Goal: Find specific page/section: Find specific page/section

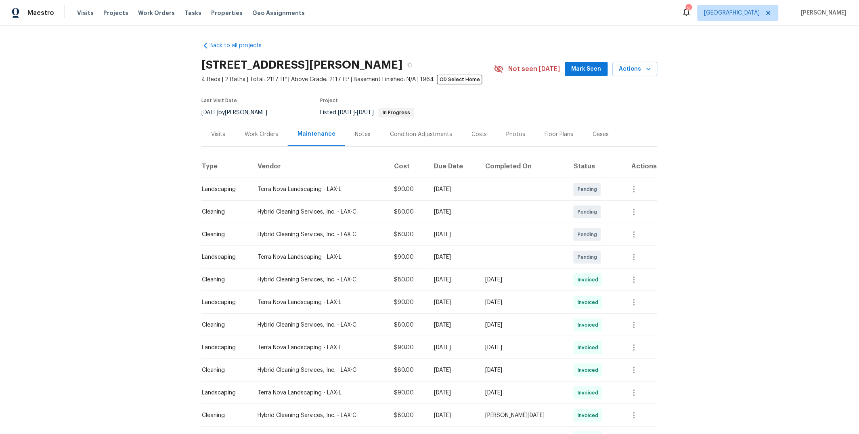
click at [212, 139] on div "Visits" at bounding box center [218, 134] width 34 height 24
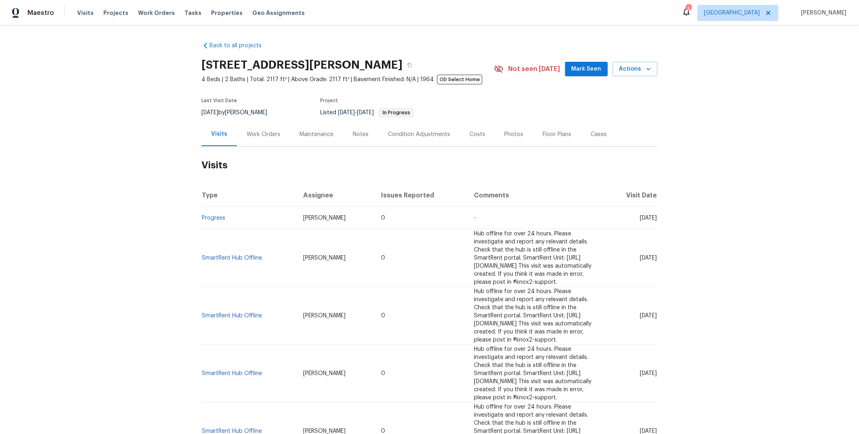
click at [468, 138] on div "Costs" at bounding box center [477, 134] width 35 height 24
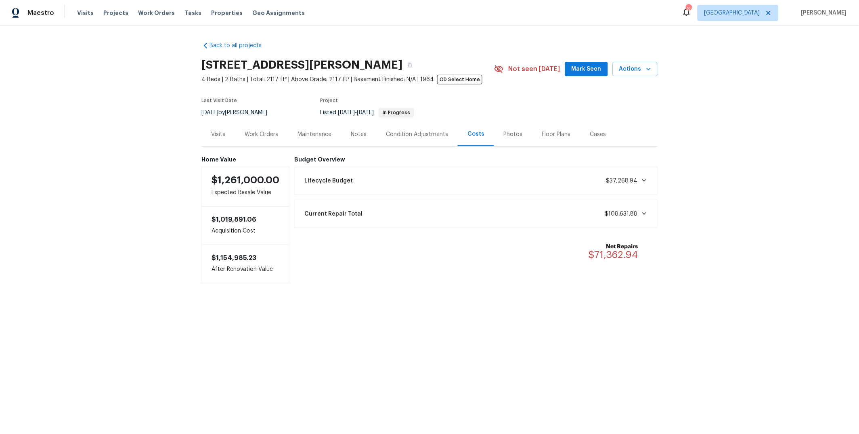
click at [506, 209] on div "Current Repair Total $108,631.88" at bounding box center [476, 214] width 353 height 18
click at [508, 183] on div "Lifecycle Budget $37,268.94" at bounding box center [476, 181] width 353 height 18
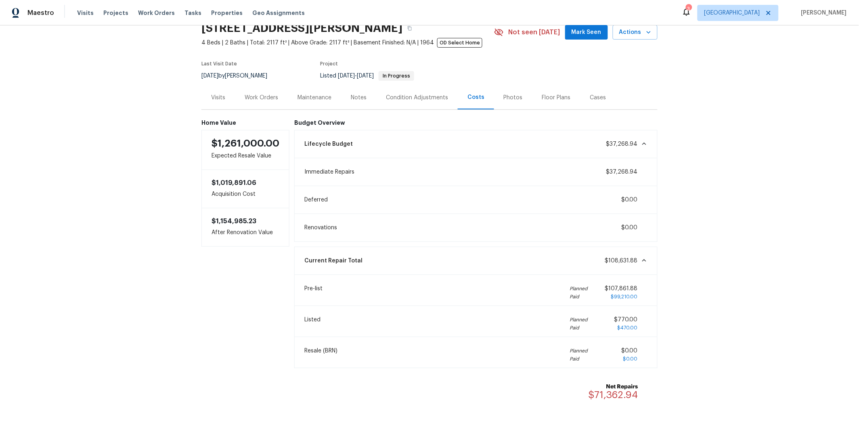
scroll to position [50, 0]
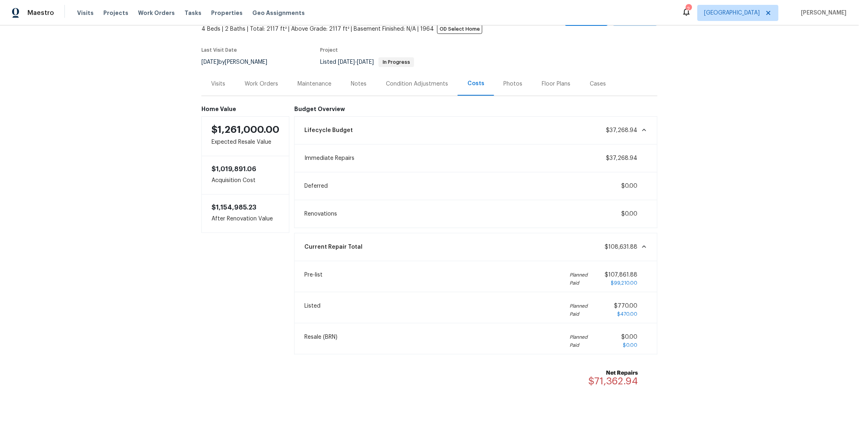
click at [253, 86] on div "Work Orders" at bounding box center [262, 84] width 34 height 8
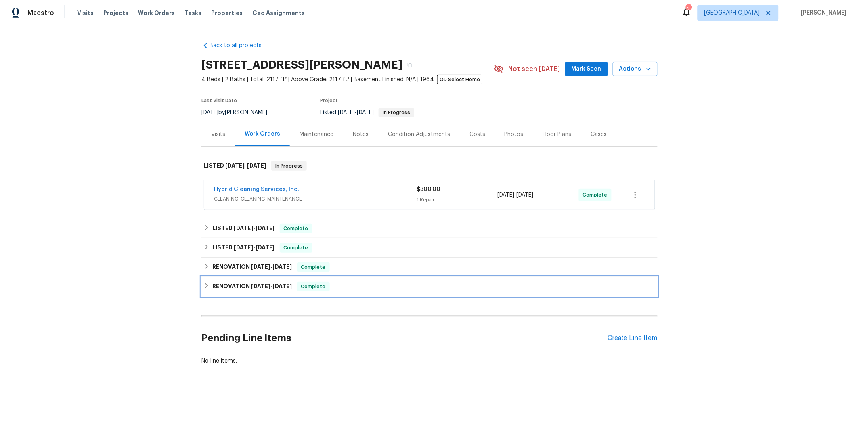
click at [352, 285] on div "RENOVATION [DATE] - [DATE] Complete" at bounding box center [429, 287] width 451 height 10
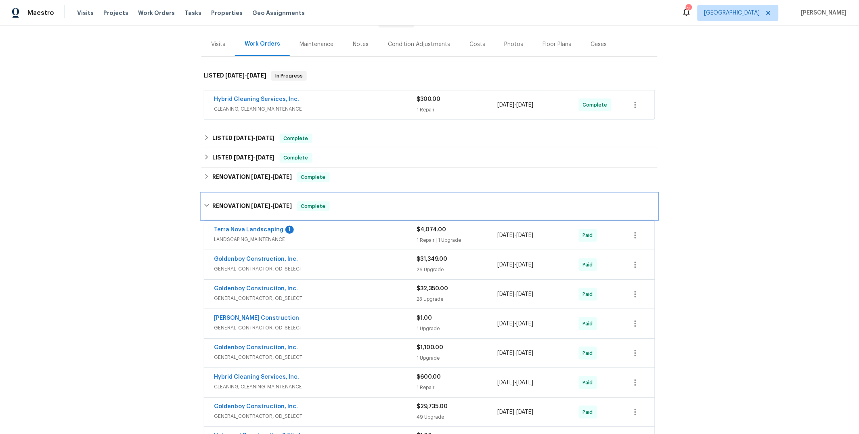
scroll to position [77, 0]
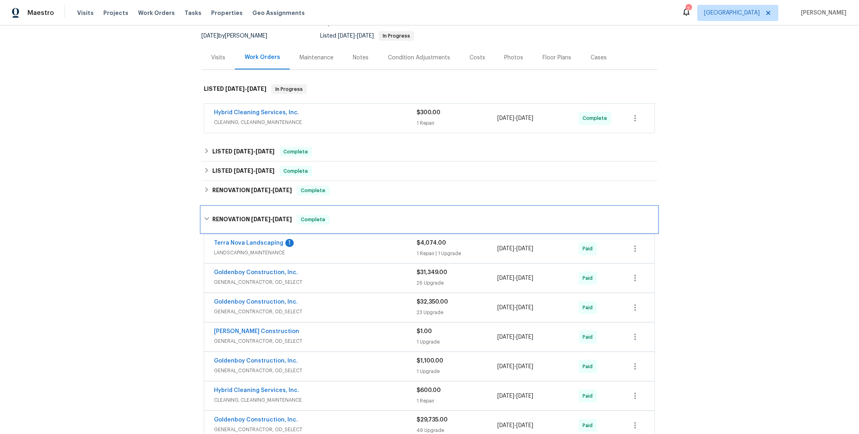
click at [360, 223] on div "RENOVATION [DATE] - [DATE] Complete" at bounding box center [429, 220] width 451 height 10
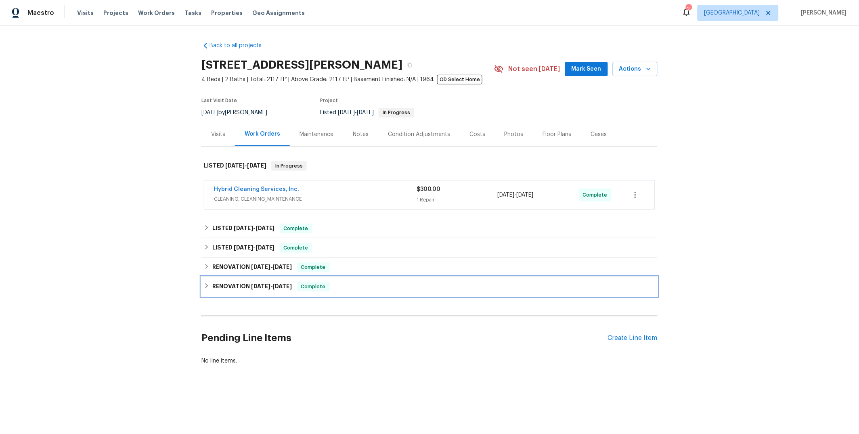
scroll to position [0, 0]
click at [473, 134] on div "Costs" at bounding box center [478, 134] width 16 height 8
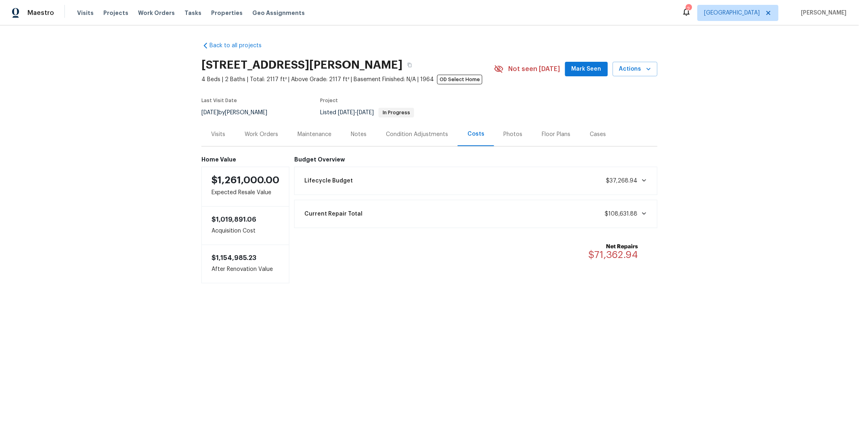
click at [559, 183] on div "Lifecycle Budget $37,268.94" at bounding box center [476, 181] width 353 height 18
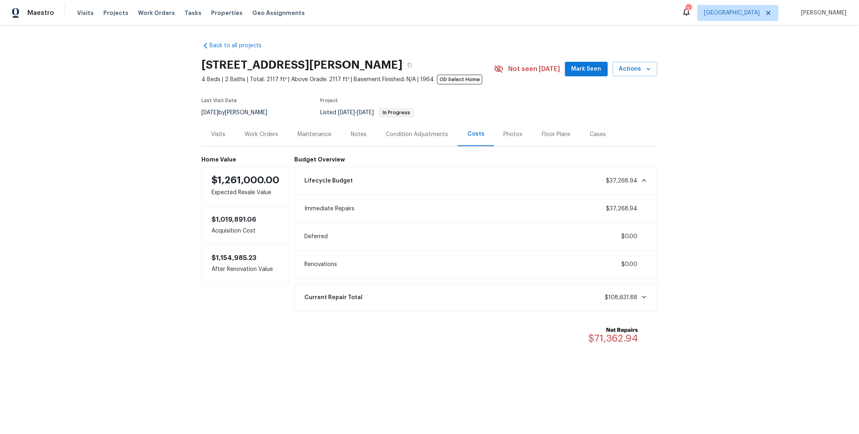
click at [536, 296] on div "Current Repair Total $108,631.88" at bounding box center [476, 298] width 353 height 18
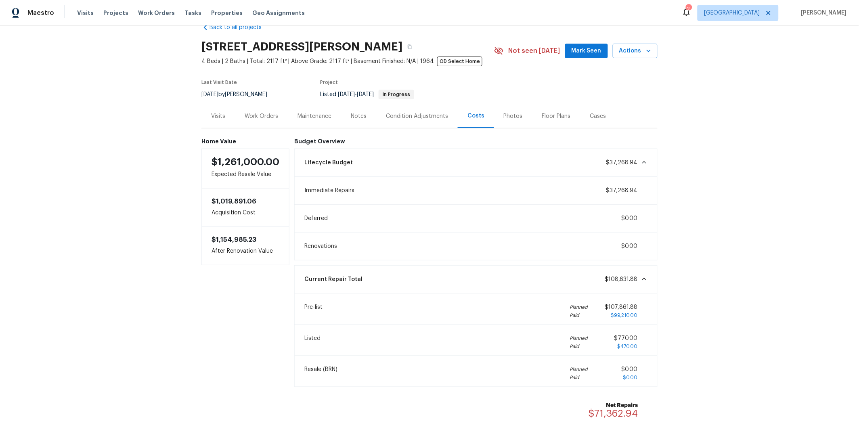
scroll to position [15, 0]
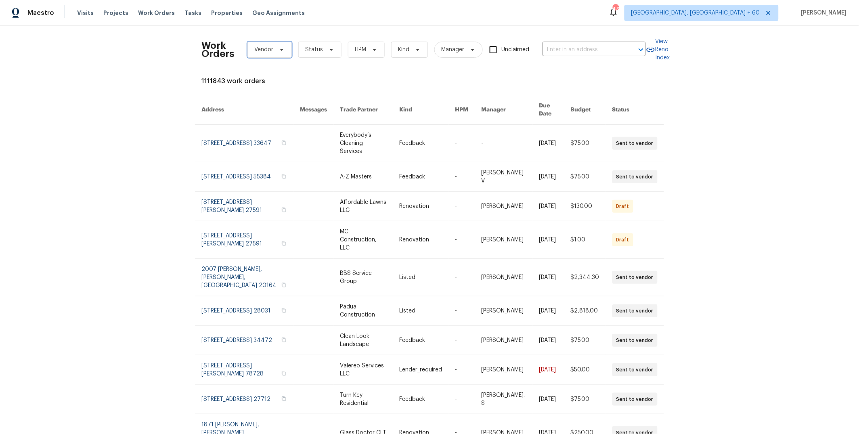
click at [279, 51] on icon at bounding box center [282, 49] width 6 height 6
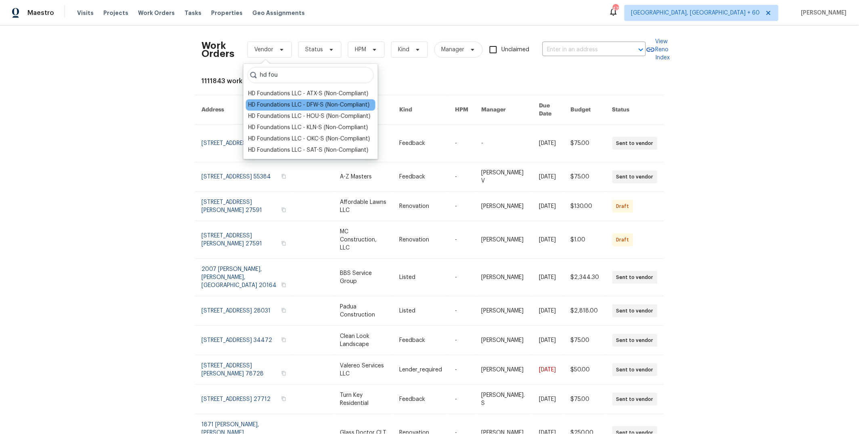
type input "hd fou"
click at [331, 105] on div "HD Foundations LLC - DFW-S (Non-Compliant)" at bounding box center [309, 105] width 122 height 8
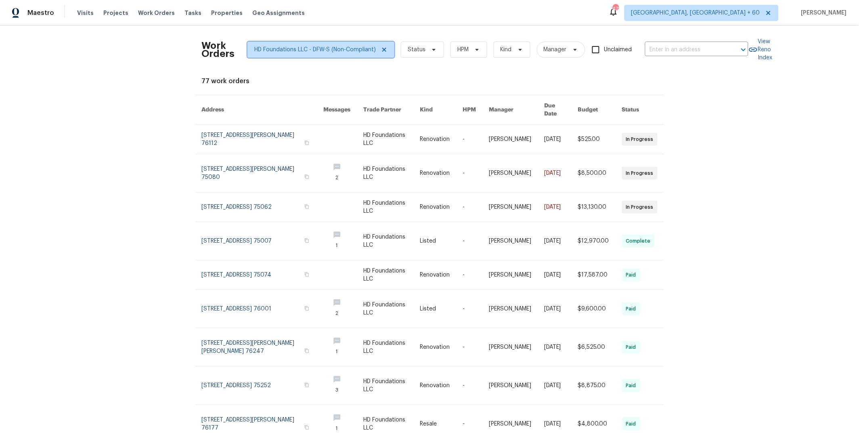
click at [382, 50] on icon at bounding box center [384, 50] width 4 height 4
